Goal: Ask a question

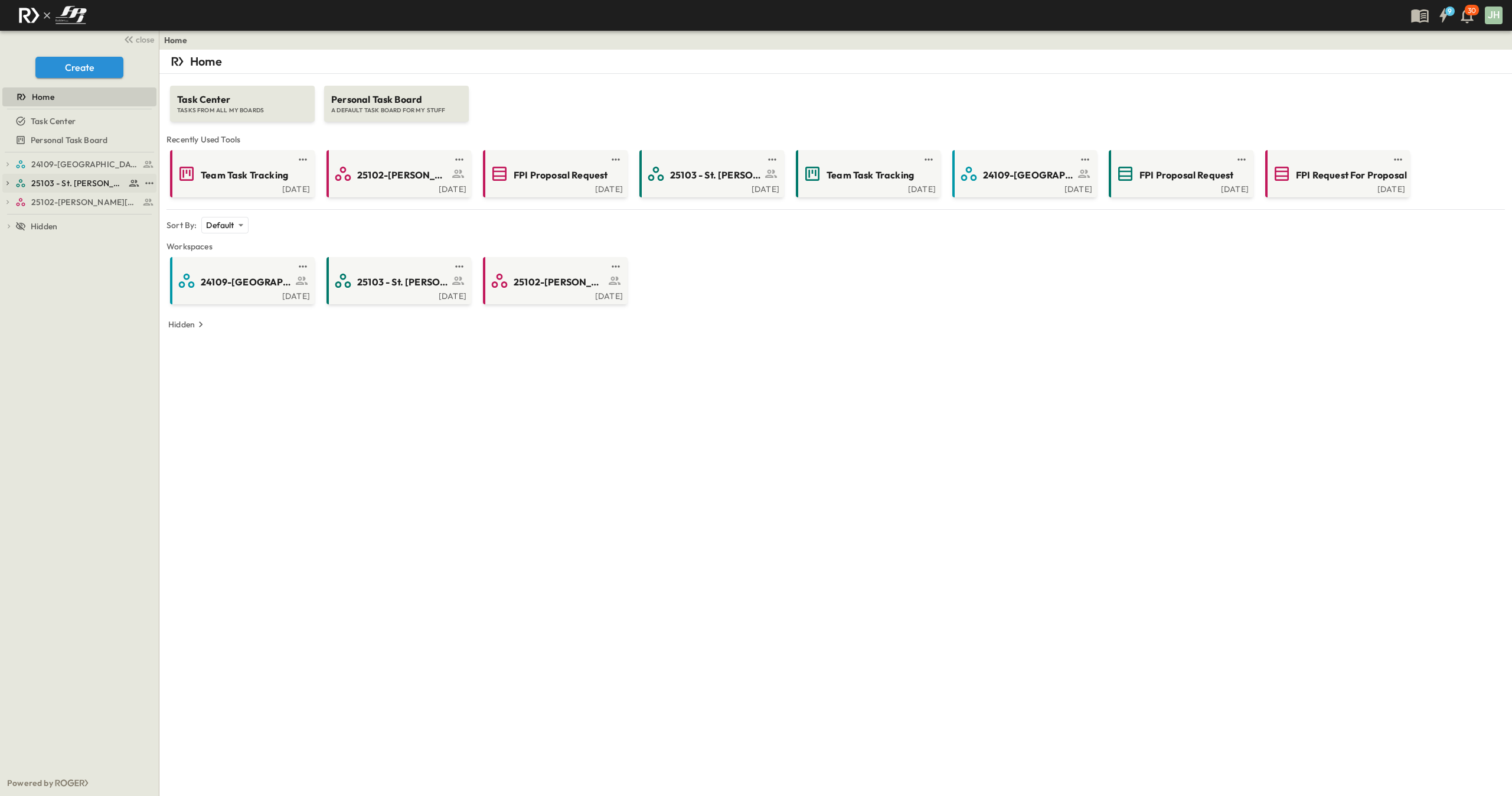
click at [83, 189] on link "25103 - St. [PERSON_NAME] Phase 2" at bounding box center [78, 183] width 125 height 16
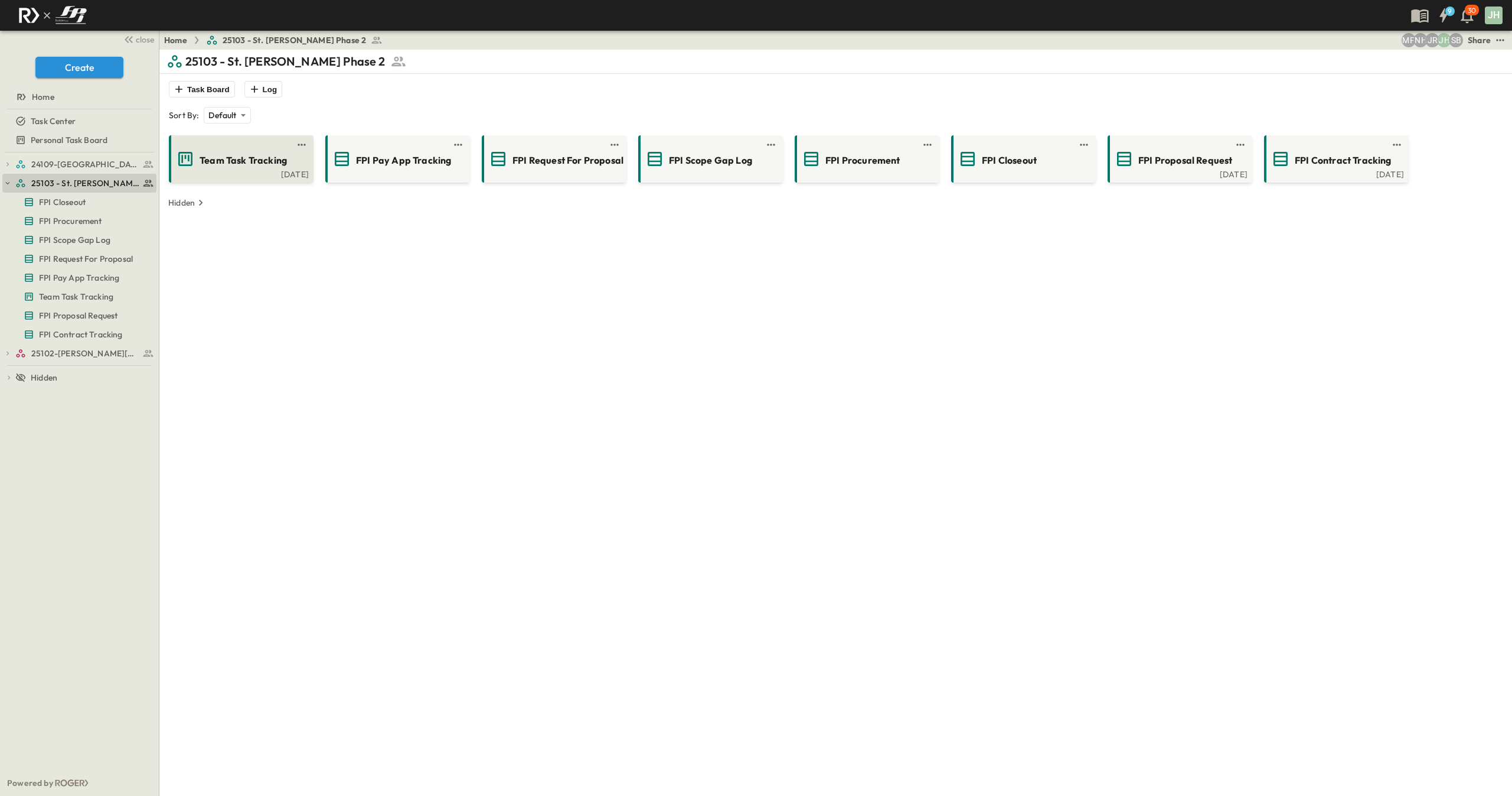
click at [259, 166] on span "Team Task Tracking" at bounding box center [243, 160] width 88 height 14
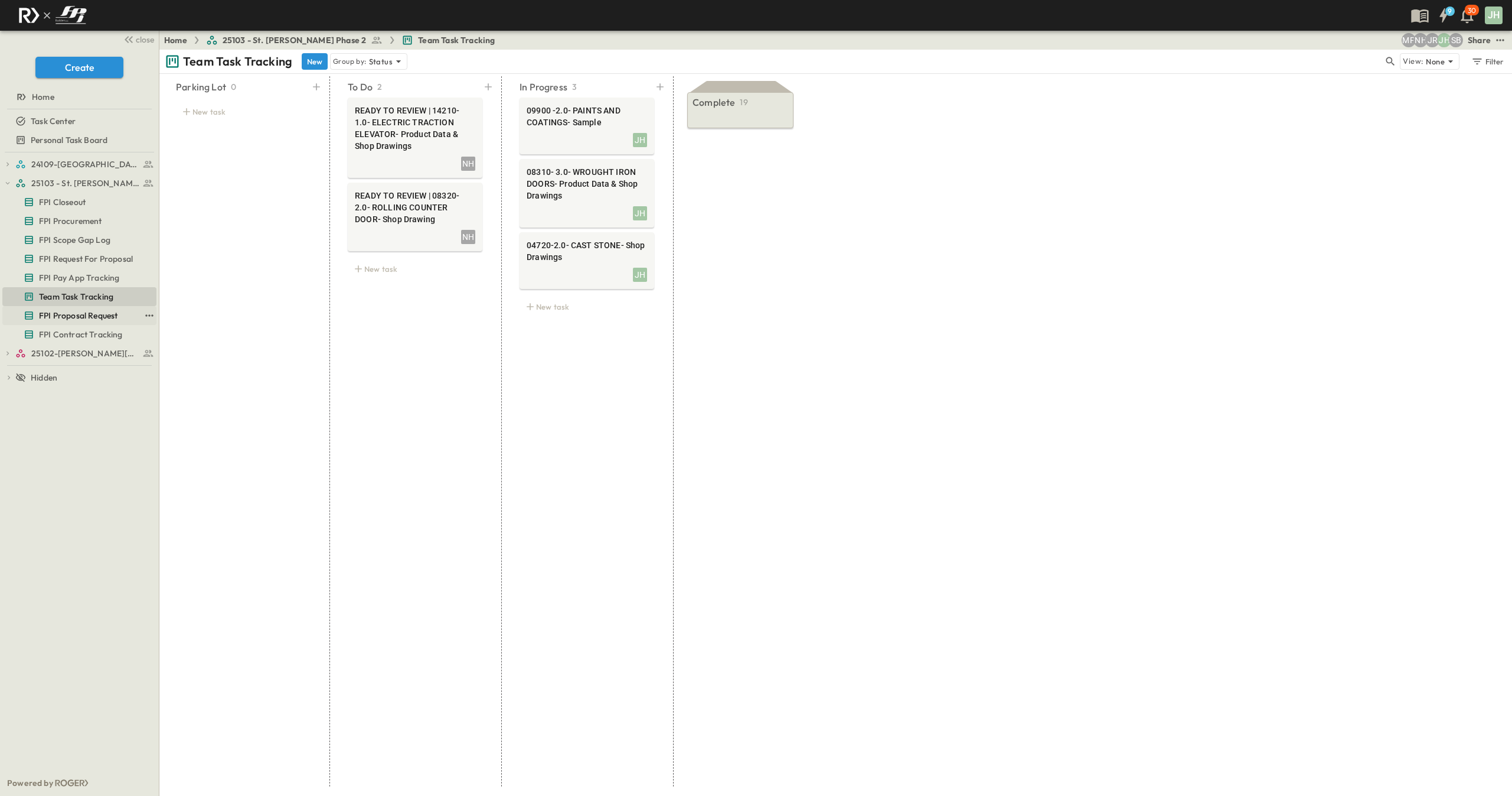
click at [81, 316] on span "FPI Proposal Request" at bounding box center [78, 315] width 79 height 12
